Goal: Information Seeking & Learning: Check status

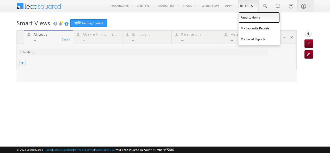
click at [242, 16] on link "Reports Home" at bounding box center [258, 17] width 41 height 11
